Goal: Information Seeking & Learning: Learn about a topic

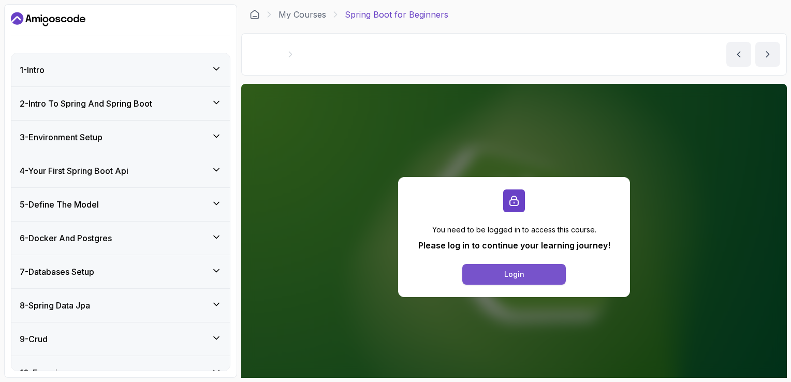
click at [485, 279] on button "Login" at bounding box center [514, 274] width 104 height 21
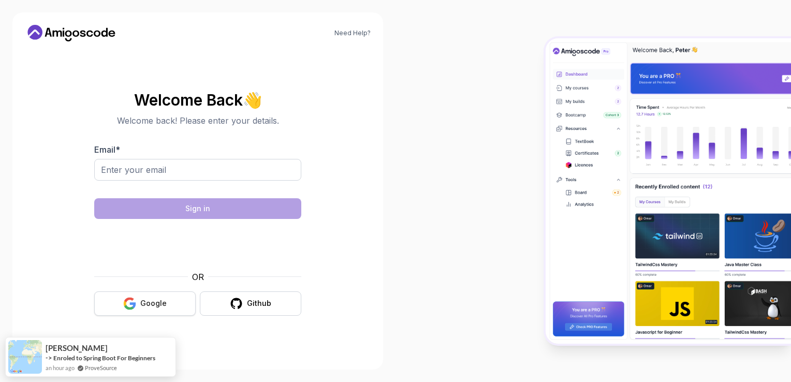
click at [156, 310] on button "Google" at bounding box center [144, 303] width 101 height 24
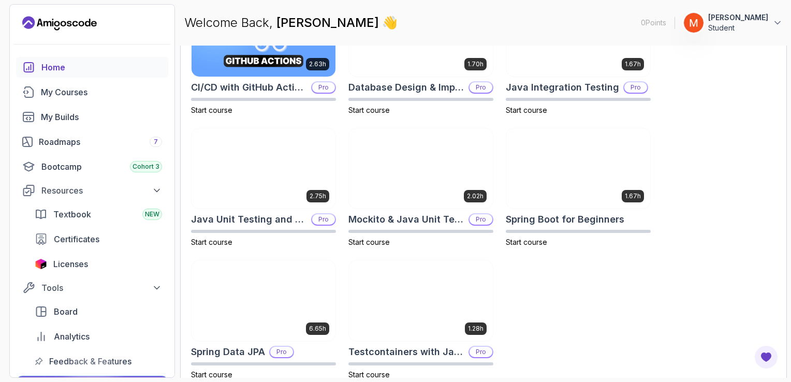
scroll to position [384, 0]
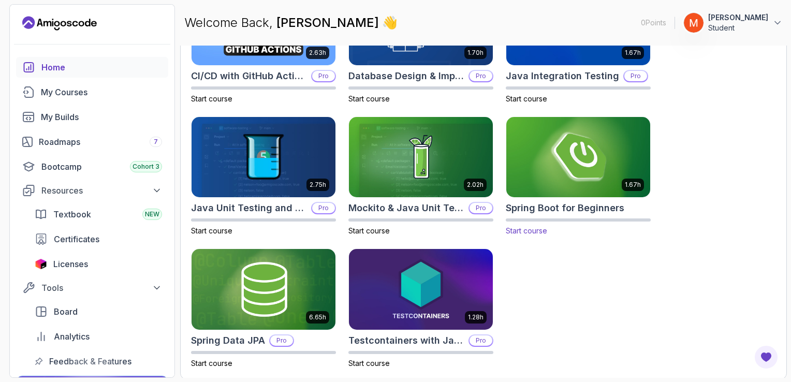
click at [555, 183] on img at bounding box center [578, 157] width 151 height 84
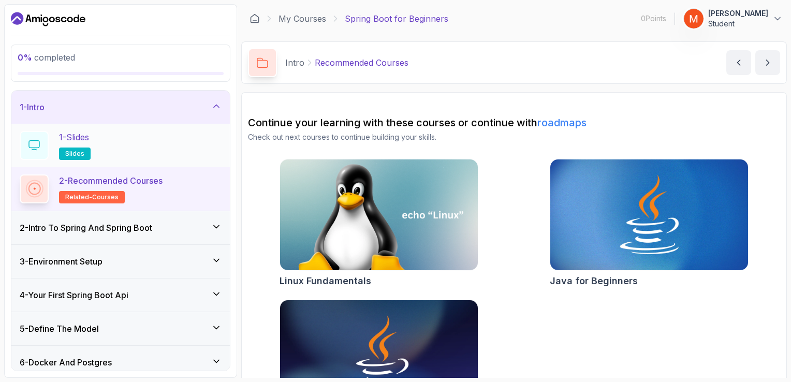
click at [124, 154] on div "1 - Slides slides" at bounding box center [121, 145] width 202 height 29
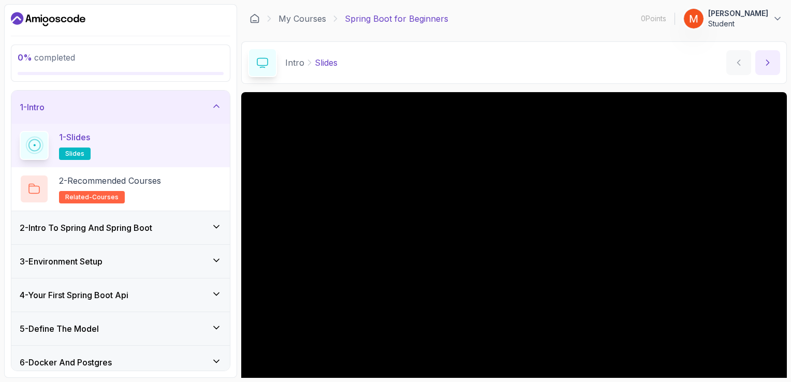
click at [772, 62] on icon "next content" at bounding box center [768, 62] width 10 height 10
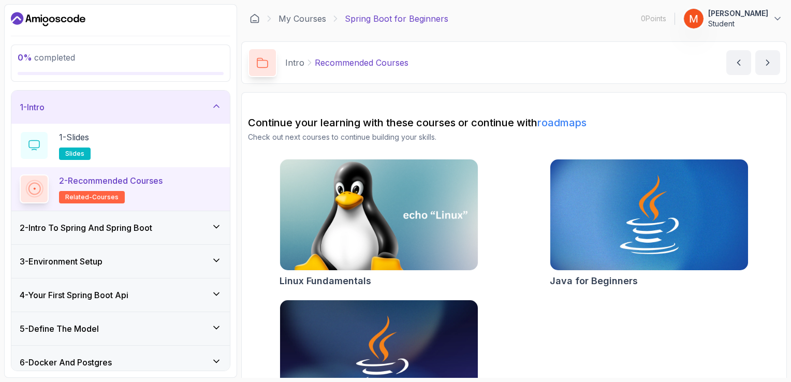
click at [441, 214] on img at bounding box center [379, 215] width 208 height 116
click at [101, 237] on div "2 - Intro To Spring And Spring Boot" at bounding box center [120, 227] width 218 height 33
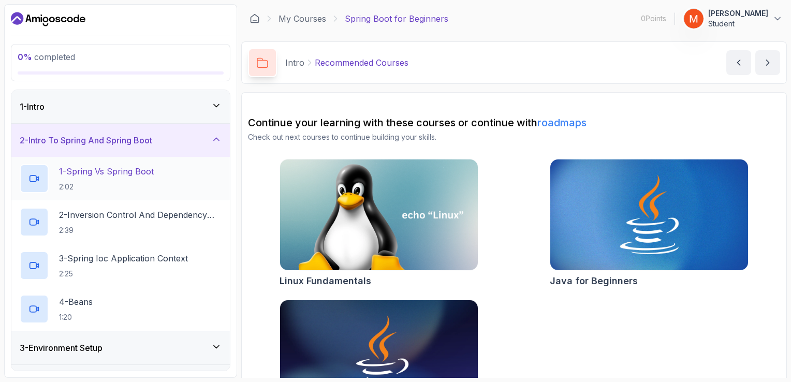
click at [151, 171] on p "1 - Spring Vs Spring Boot" at bounding box center [106, 171] width 95 height 12
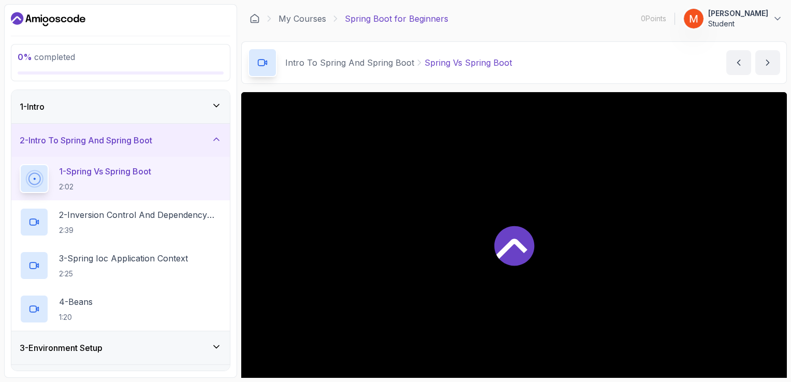
click at [530, 231] on icon at bounding box center [513, 245] width 41 height 41
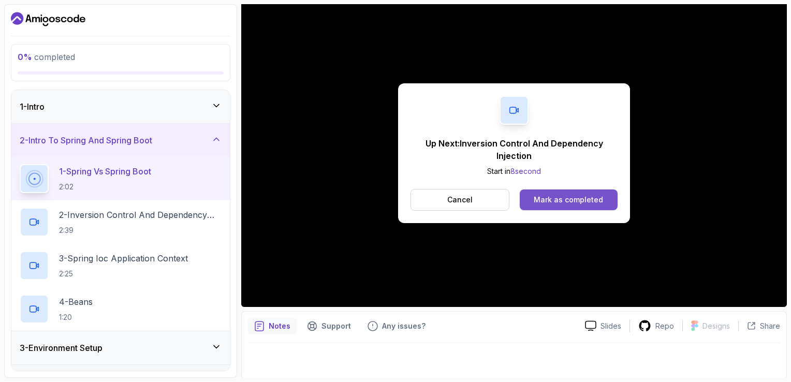
click at [565, 197] on div "Mark as completed" at bounding box center [568, 200] width 69 height 10
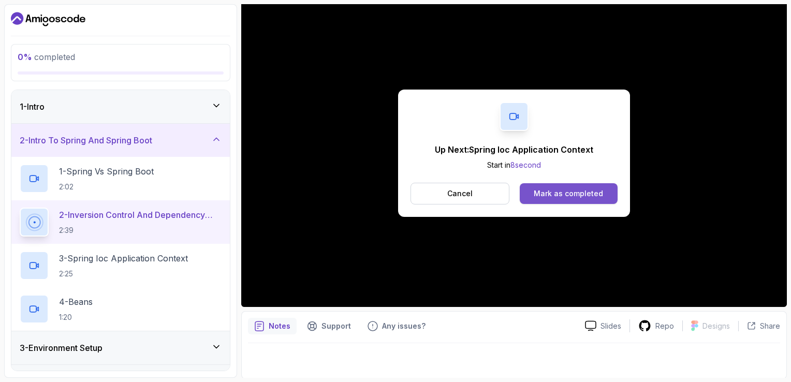
click at [581, 188] on div "Mark as completed" at bounding box center [568, 193] width 69 height 10
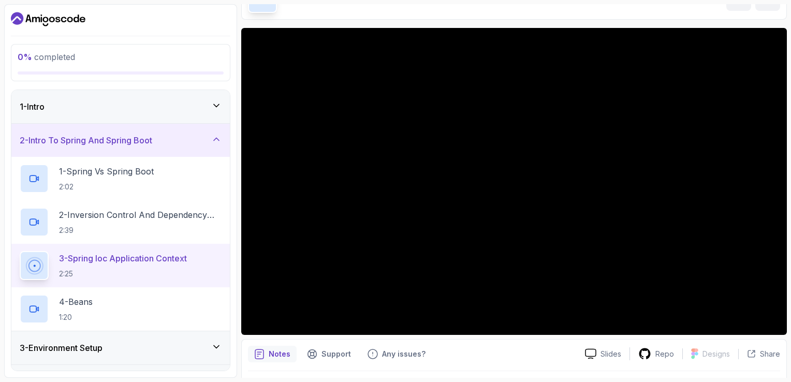
scroll to position [92, 0]
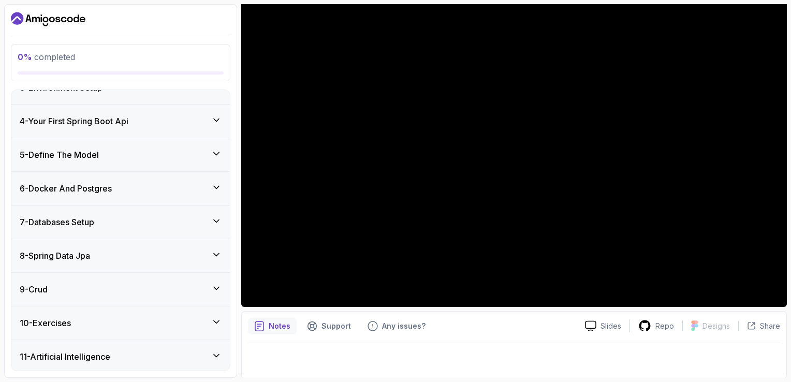
scroll to position [295, 0]
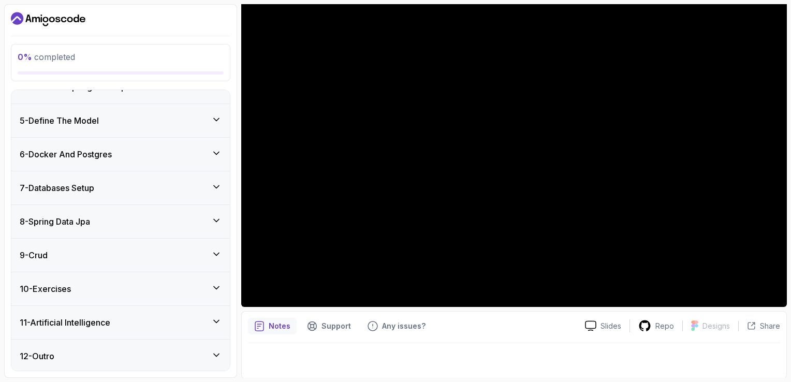
click at [199, 350] on div "12 - Outro" at bounding box center [121, 356] width 202 height 12
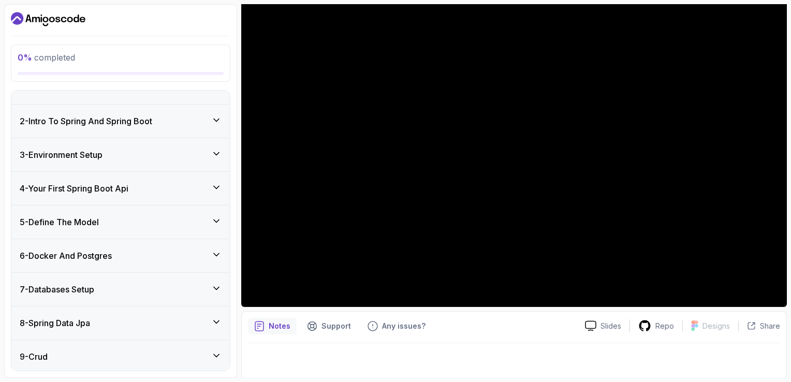
scroll to position [0, 0]
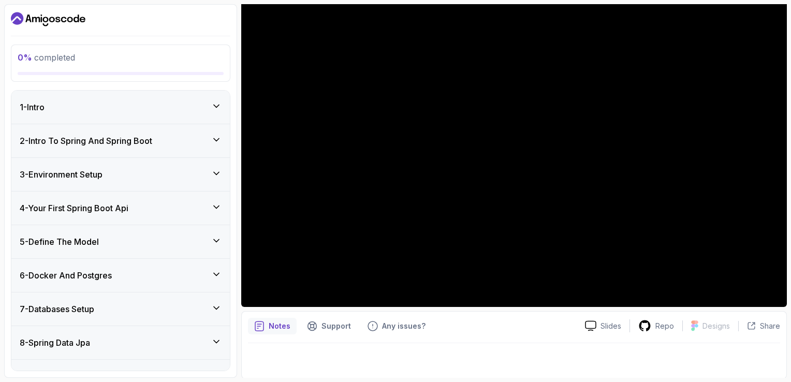
click at [158, 67] on div "0 % completed" at bounding box center [121, 63] width 206 height 24
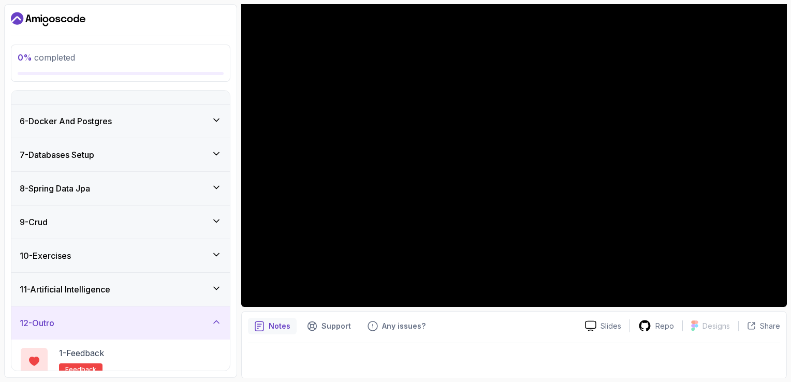
scroll to position [208, 0]
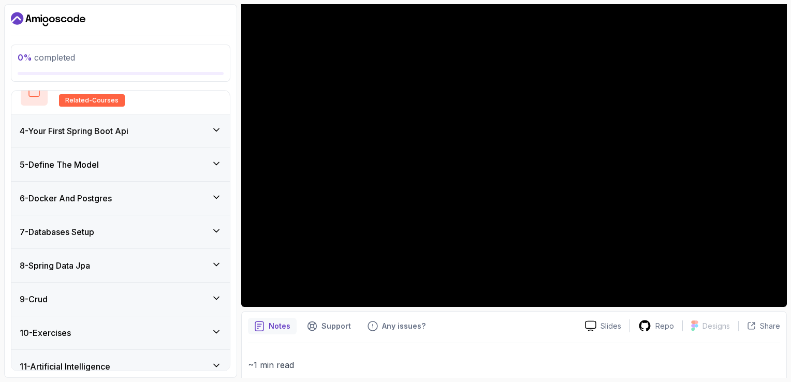
scroll to position [251, 0]
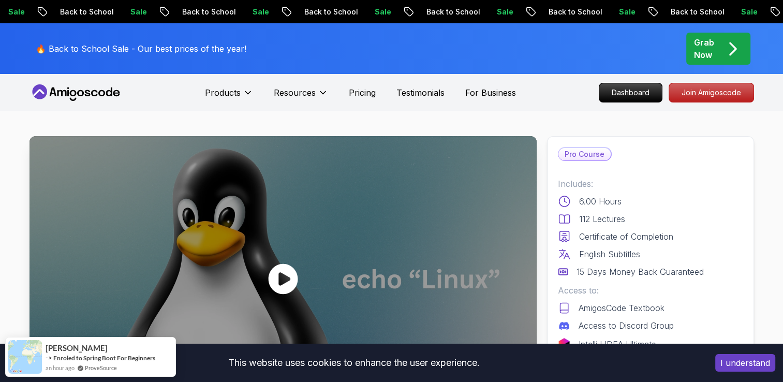
click at [277, 269] on icon at bounding box center [283, 278] width 30 height 31
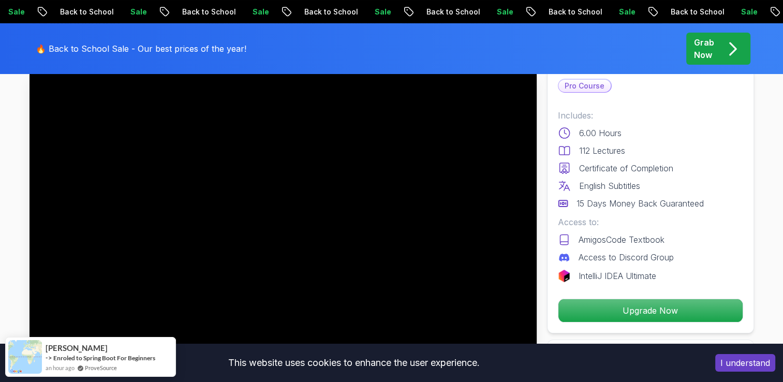
scroll to position [97, 0]
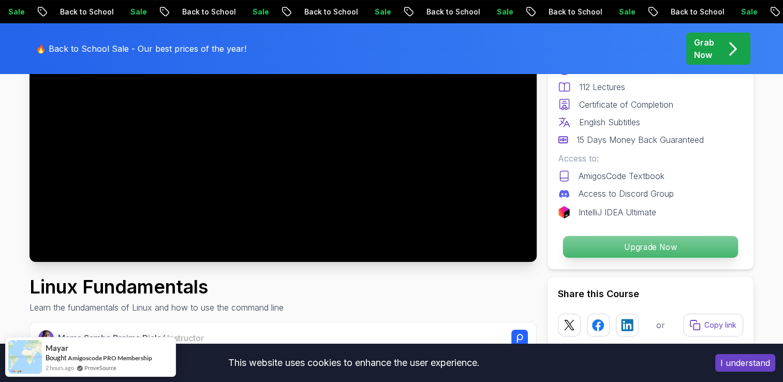
scroll to position [158, 0]
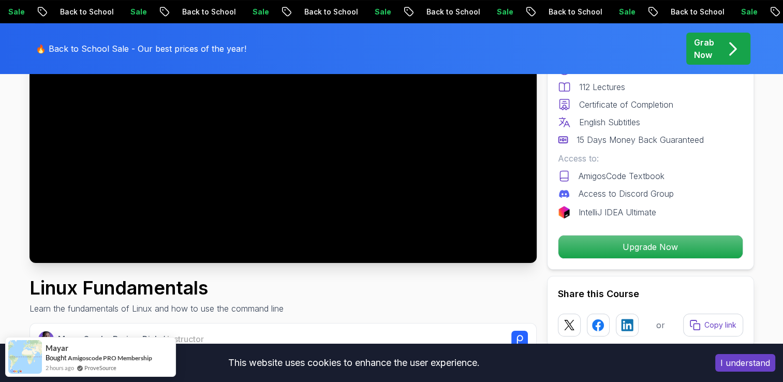
click at [751, 366] on button "I understand" at bounding box center [745, 363] width 60 height 18
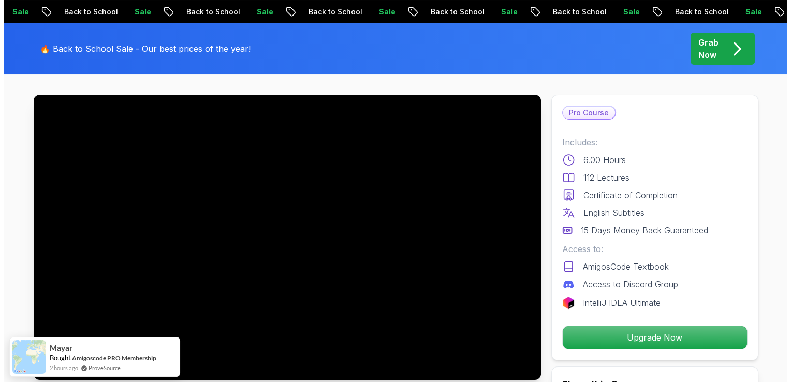
scroll to position [0, 0]
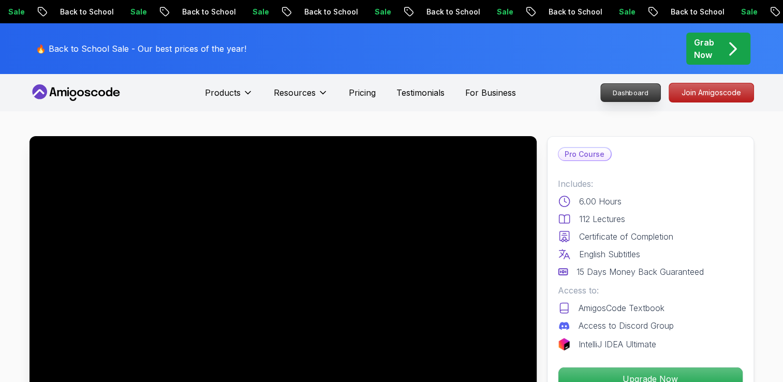
click at [622, 90] on p "Dashboard" at bounding box center [631, 93] width 60 height 18
